Goal: Information Seeking & Learning: Learn about a topic

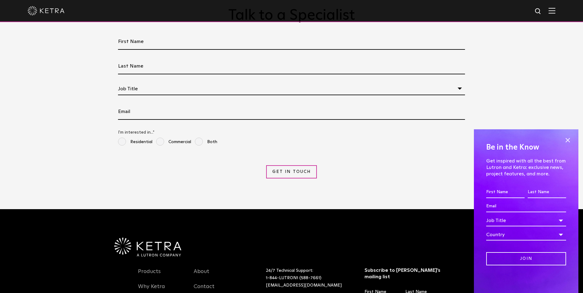
scroll to position [1414, 0]
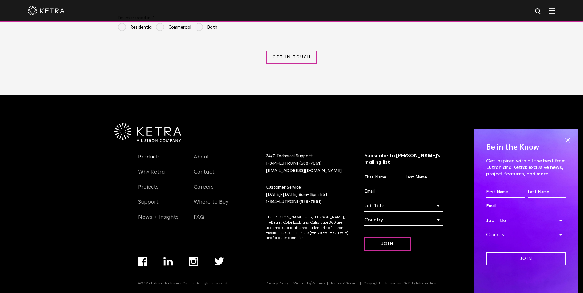
click at [149, 158] on link "Products" at bounding box center [149, 161] width 23 height 14
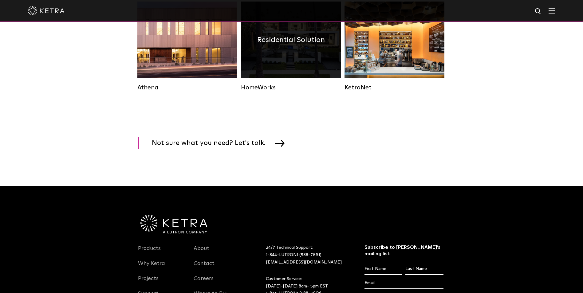
scroll to position [1052, 0]
